Goal: Task Accomplishment & Management: Use online tool/utility

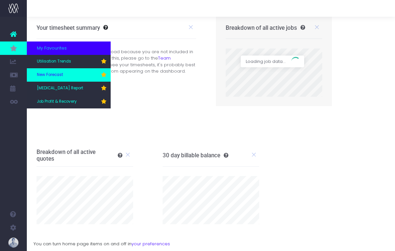
click at [71, 78] on link "New Forecast" at bounding box center [69, 74] width 84 height 13
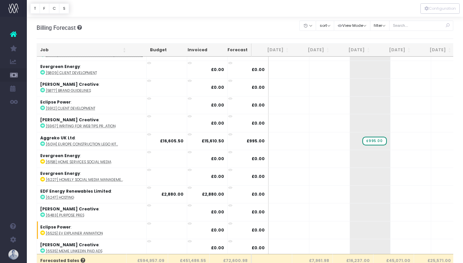
scroll to position [52, 0]
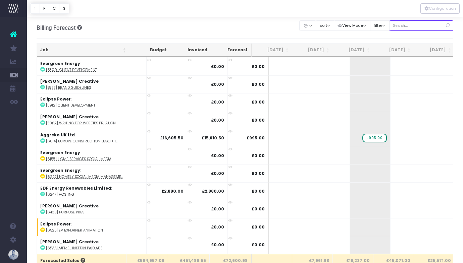
click at [395, 24] on input "text" at bounding box center [421, 25] width 64 height 10
type input "confirmed"
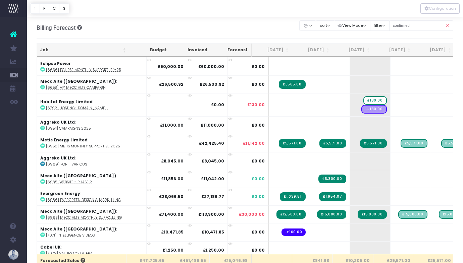
click at [63, 52] on th "Job" at bounding box center [83, 50] width 93 height 13
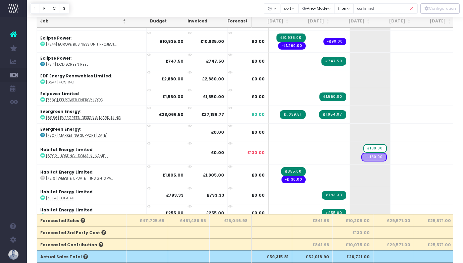
scroll to position [619, 0]
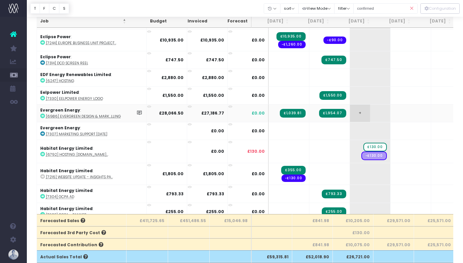
click at [350, 114] on span "+" at bounding box center [360, 113] width 20 height 17
click at [381, 110] on body "Oh my... this is bad. [PERSON_NAME] wasn't able to load this page. Please conta…" at bounding box center [231, 91] width 463 height 263
click at [107, 114] on abbr "[6986] Evergreen Design & Mark...lling" at bounding box center [83, 116] width 75 height 5
click at [362, 111] on span "£879.73" at bounding box center [374, 113] width 24 height 9
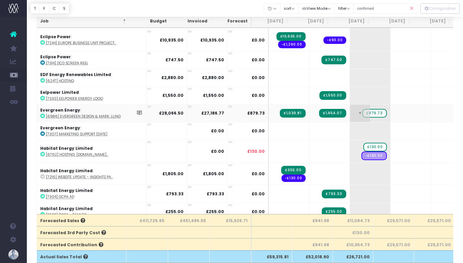
click at [362, 111] on span "£879.73" at bounding box center [374, 113] width 24 height 9
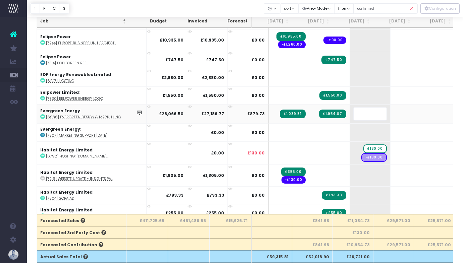
click at [234, 6] on div at bounding box center [245, 8] width 436 height 17
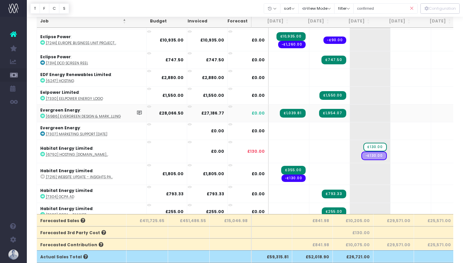
click at [87, 114] on abbr "[6986] Evergreen Design & Mark...lling" at bounding box center [83, 116] width 75 height 5
click at [98, 115] on abbr "[6986] Evergreen Design & Mark...lling" at bounding box center [83, 116] width 75 height 5
click at [89, 114] on abbr "[6986] Evergreen Design & Mark...lling" at bounding box center [83, 116] width 75 height 5
click at [106, 133] on abbr "[7307] Marketing Support [DATE]" at bounding box center [76, 134] width 61 height 5
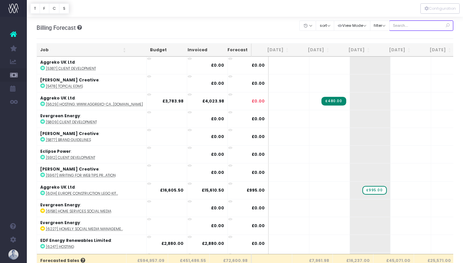
click at [408, 26] on input "text" at bounding box center [421, 25] width 64 height 10
type input "confirmed"
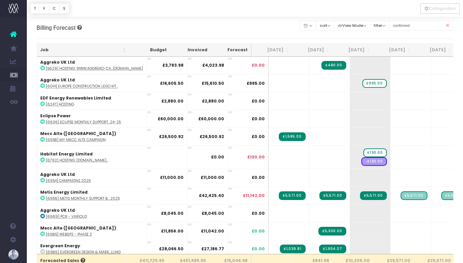
click at [63, 52] on th "Job" at bounding box center [83, 50] width 93 height 13
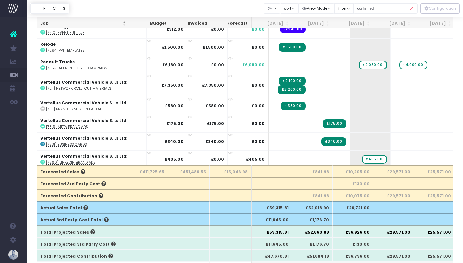
scroll to position [974, 0]
